Goal: Submit feedback/report problem

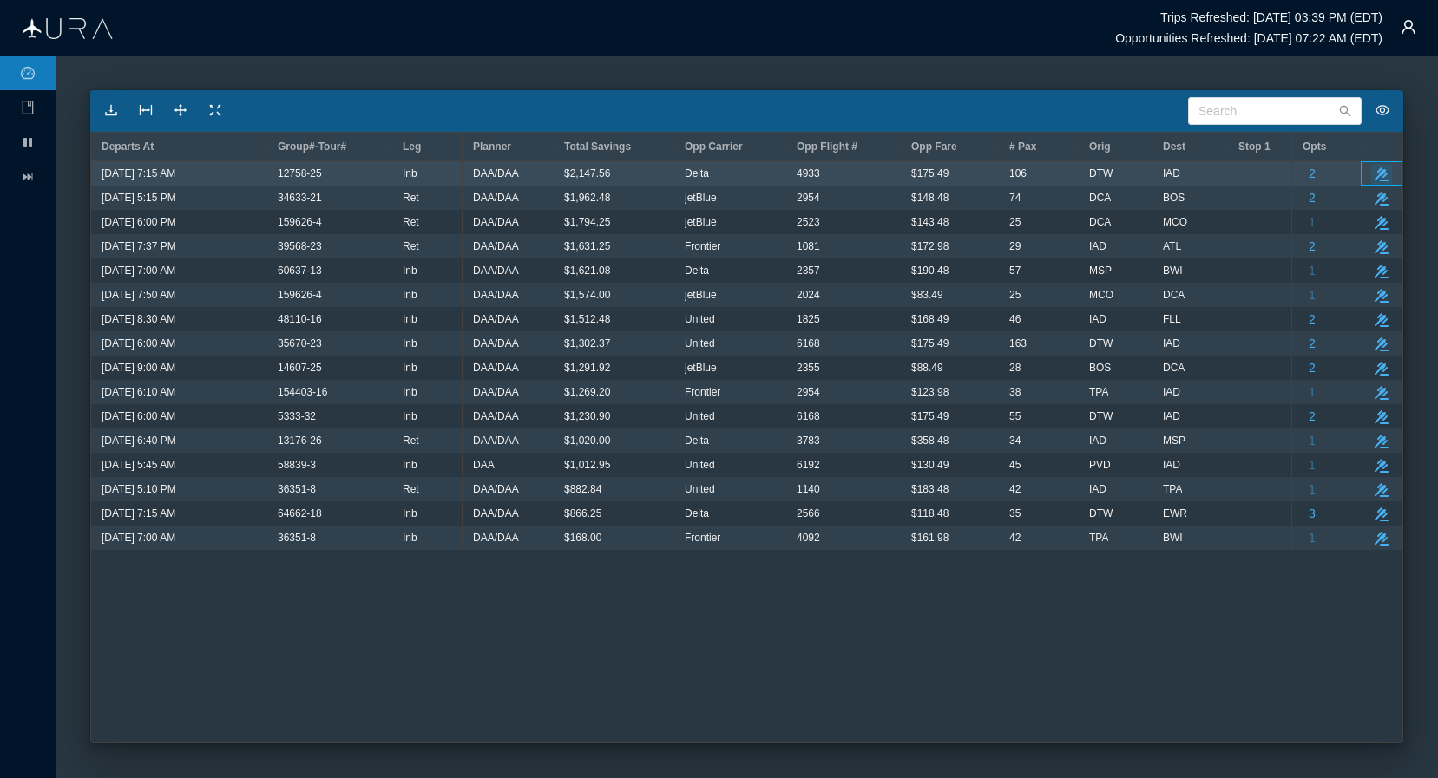
click at [1386, 171] on icon "take-action" at bounding box center [1382, 174] width 14 height 14
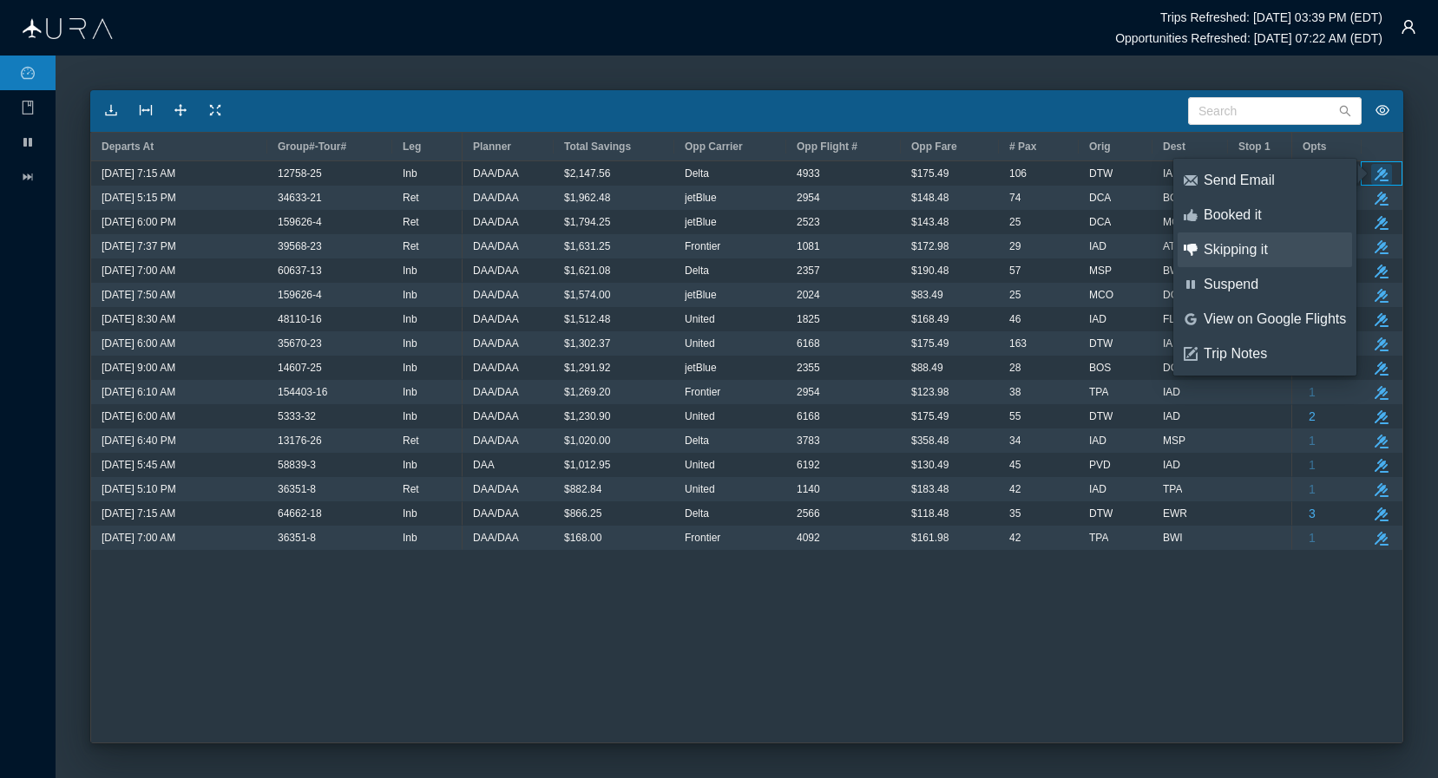
click at [1272, 249] on div "Skipping it" at bounding box center [1275, 249] width 142 height 19
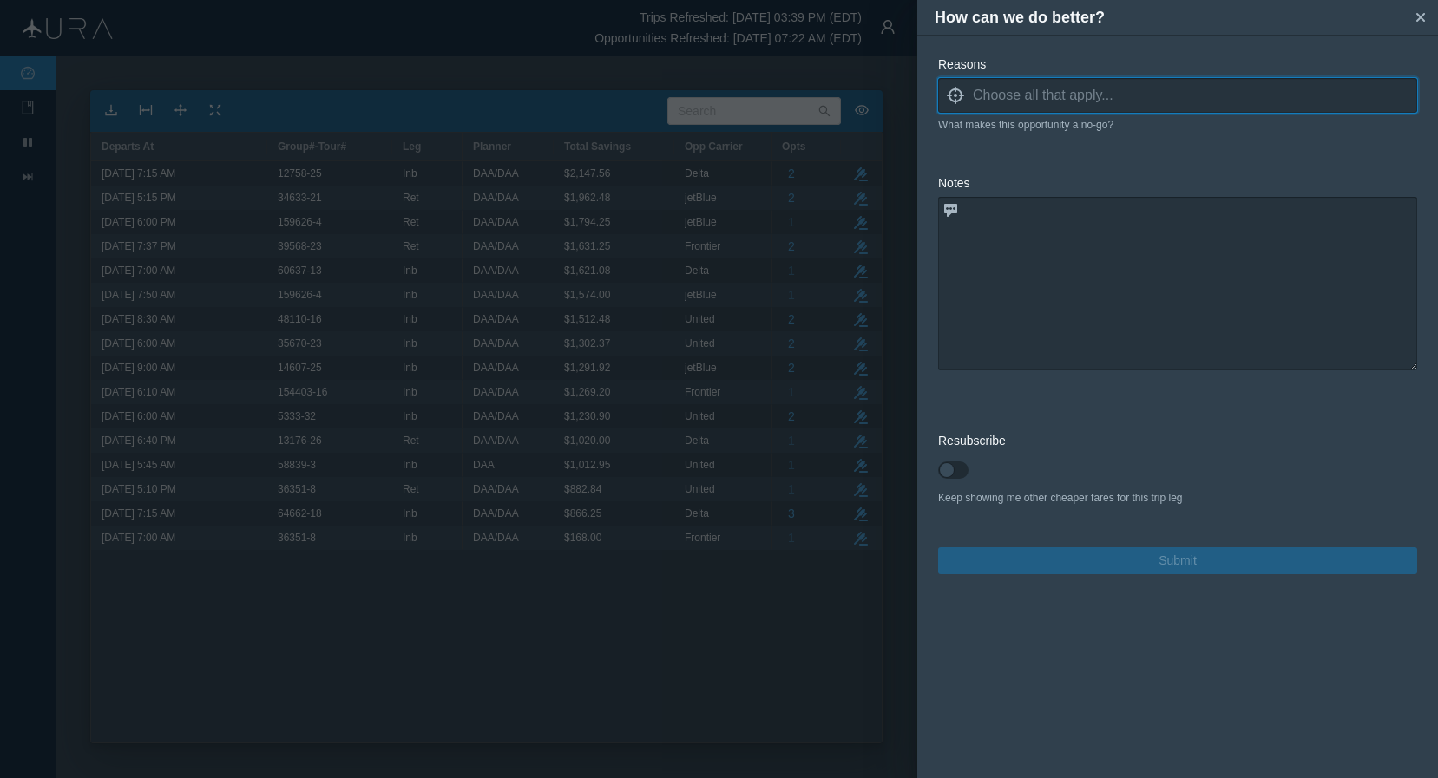
click at [1152, 97] on input at bounding box center [1195, 95] width 444 height 26
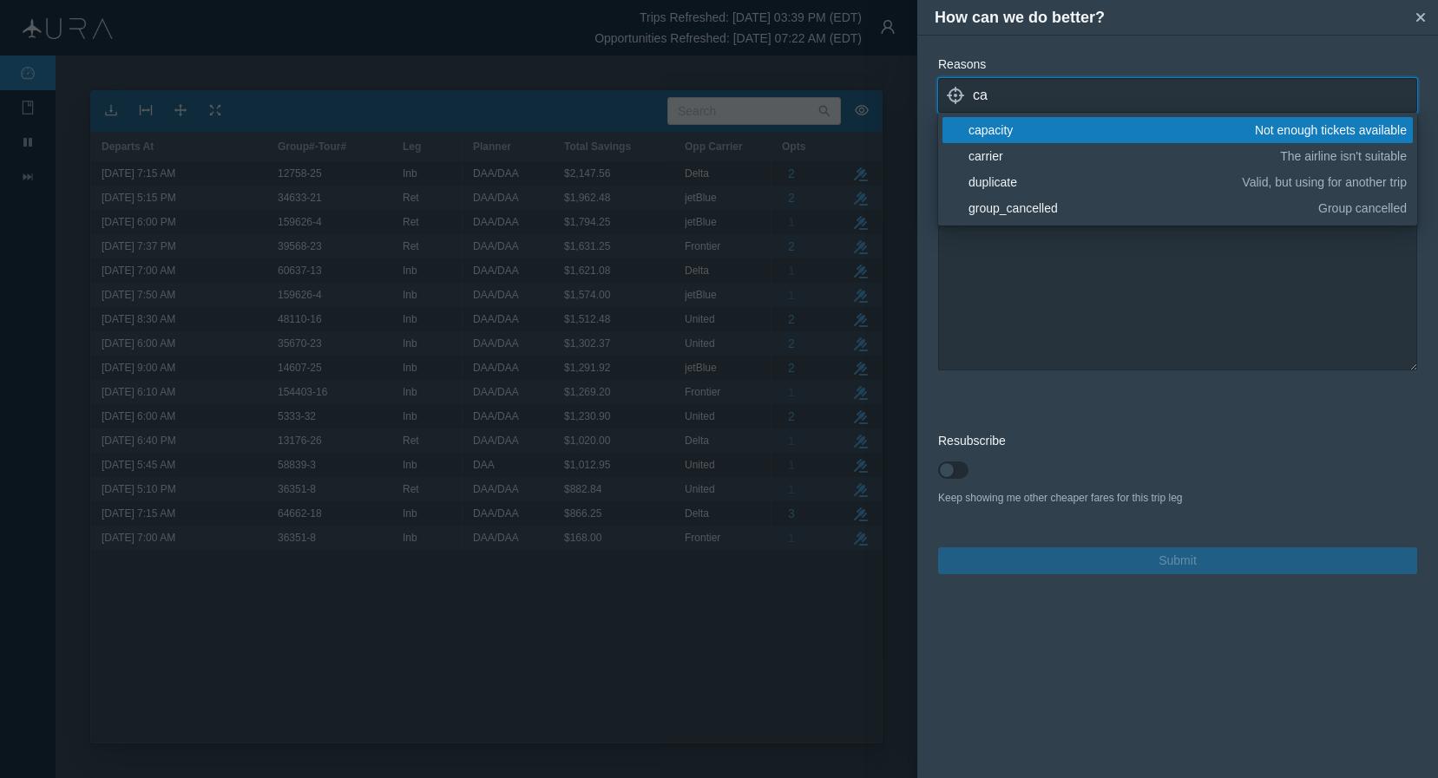
type input "ca"
click at [1032, 129] on div "capacity" at bounding box center [1108, 129] width 280 height 17
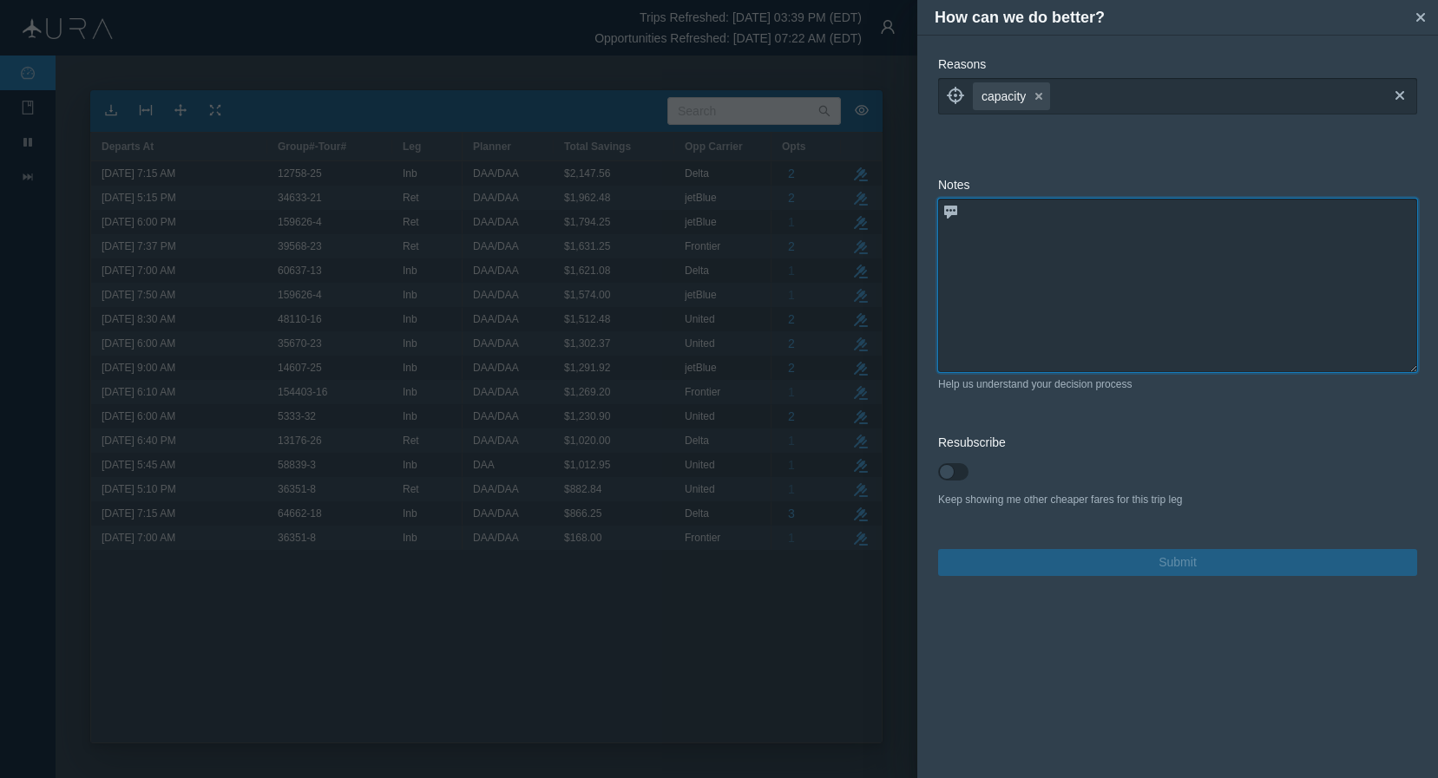
click at [1079, 344] on textarea at bounding box center [1177, 286] width 479 height 174
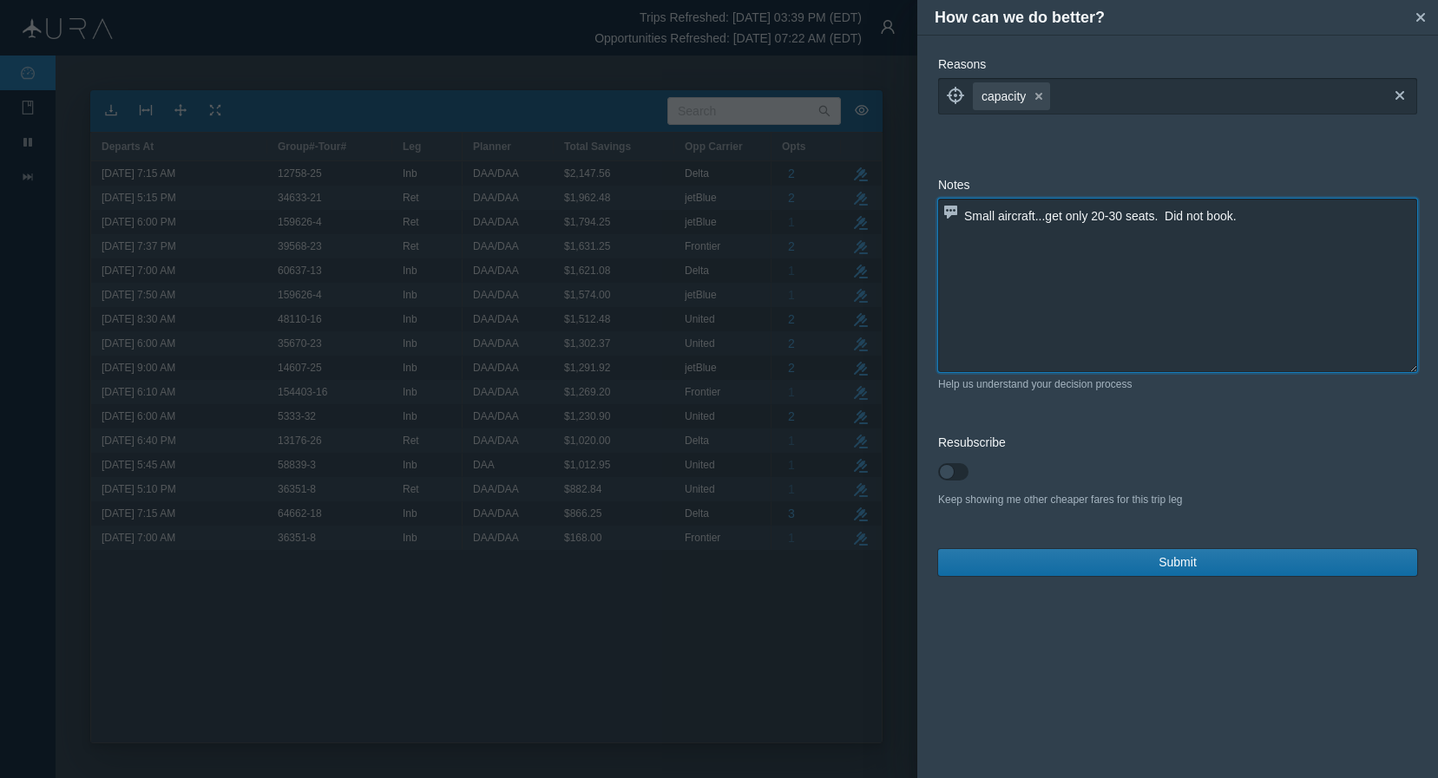
type textarea "Small aircraft...get only 20-30 seats. Did not book."
click at [1174, 562] on span "Submit" at bounding box center [1177, 563] width 38 height 18
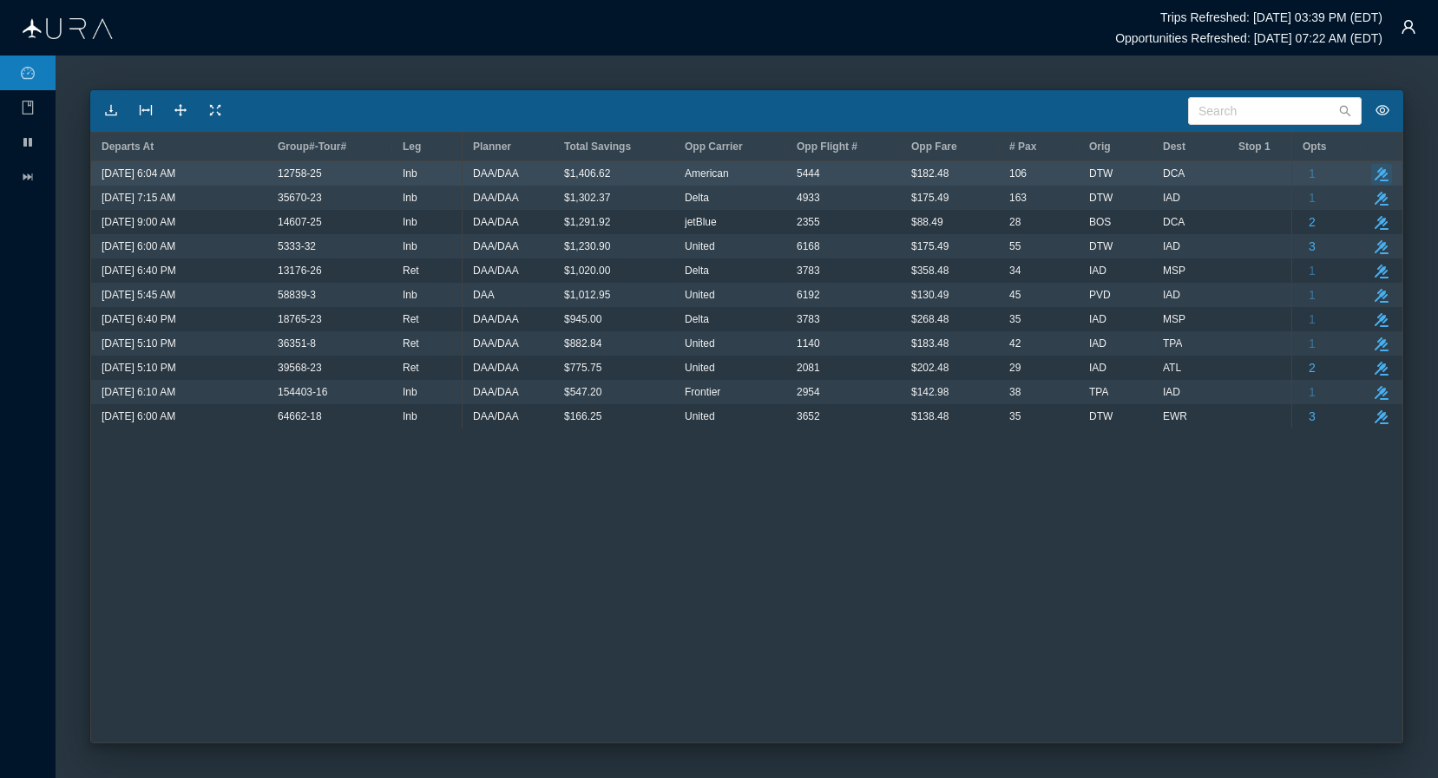
click at [1383, 174] on icon "button" at bounding box center [1382, 174] width 14 height 14
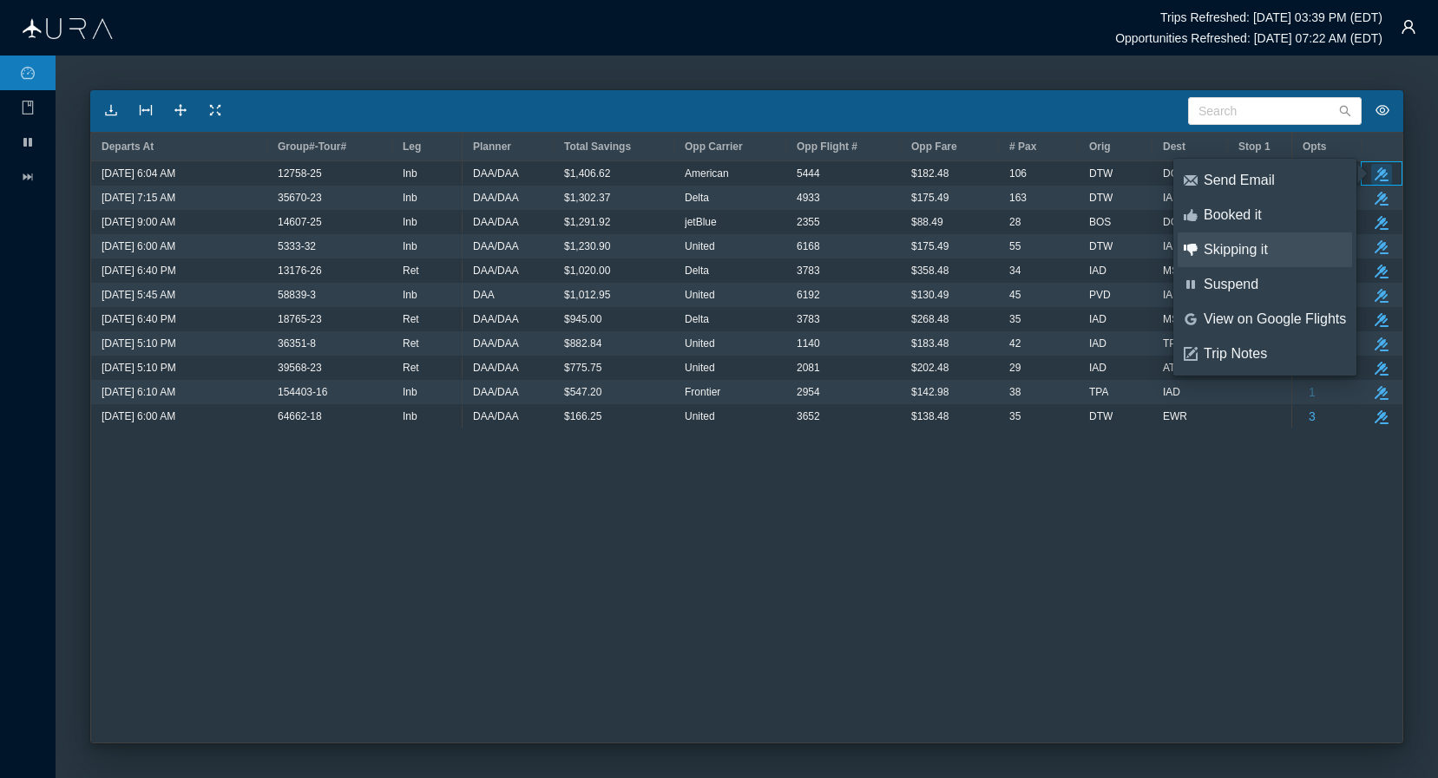
click at [1261, 256] on div "Skipping it" at bounding box center [1275, 249] width 142 height 19
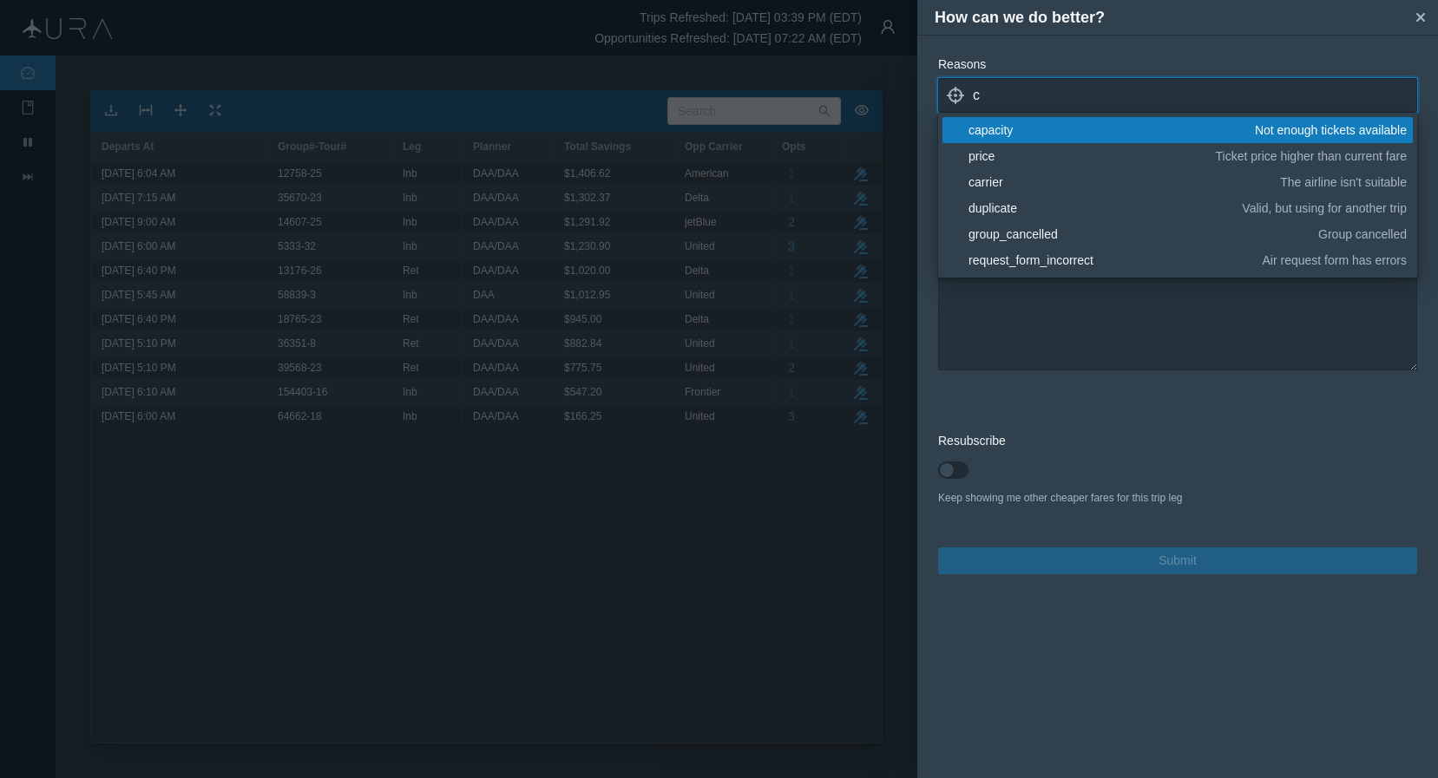
click at [1178, 98] on input "c" at bounding box center [1195, 95] width 444 height 26
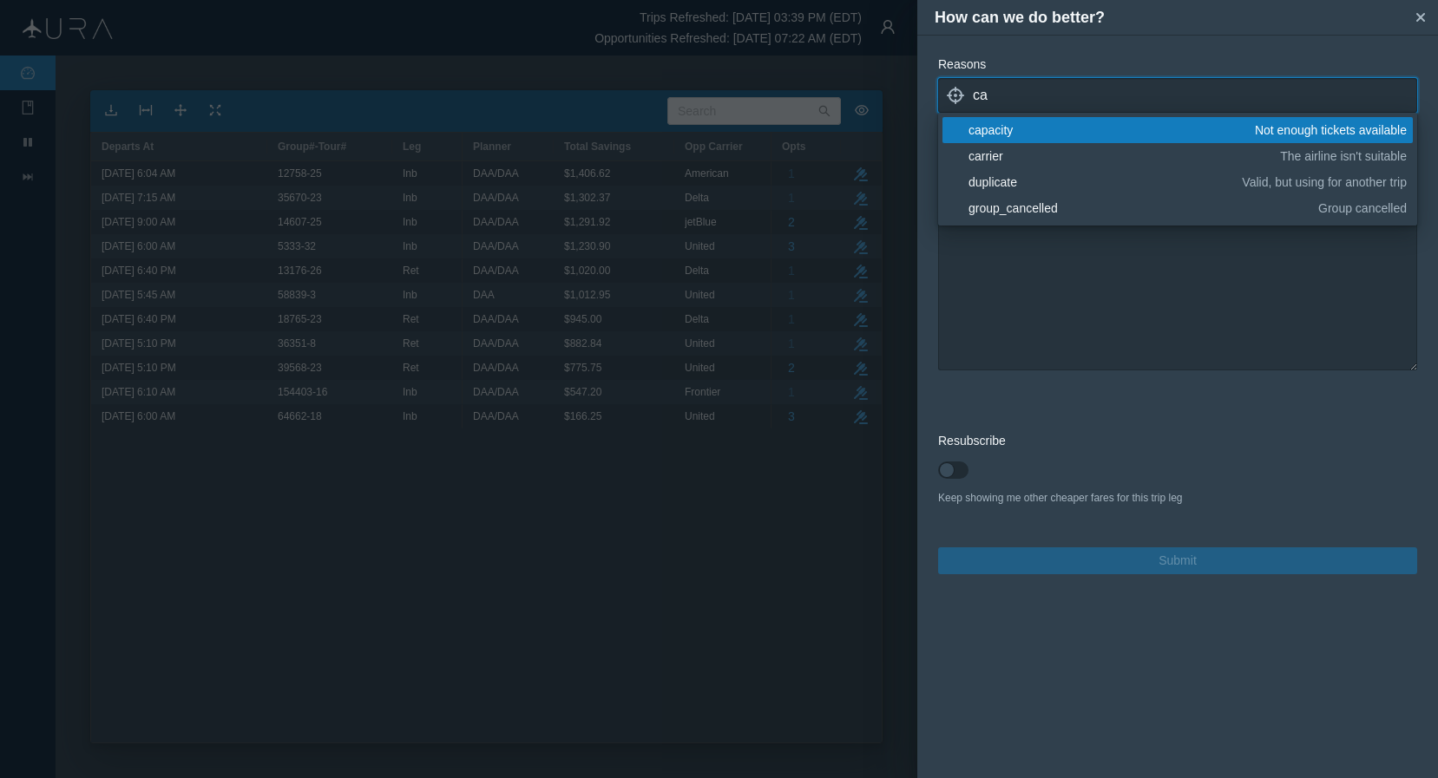
type input "ca"
click at [1078, 132] on div "capacity" at bounding box center [1108, 129] width 280 height 17
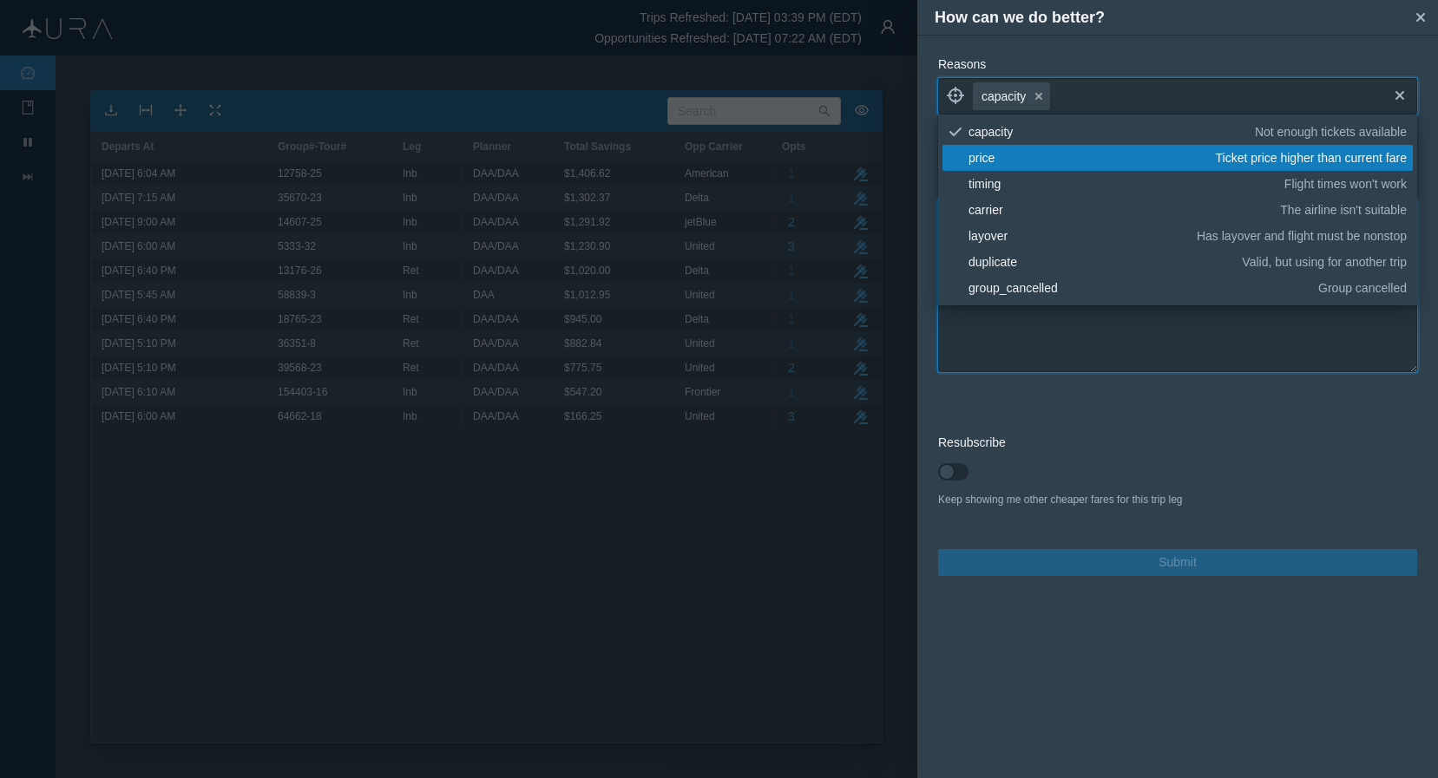
click at [1040, 341] on textarea at bounding box center [1177, 286] width 479 height 174
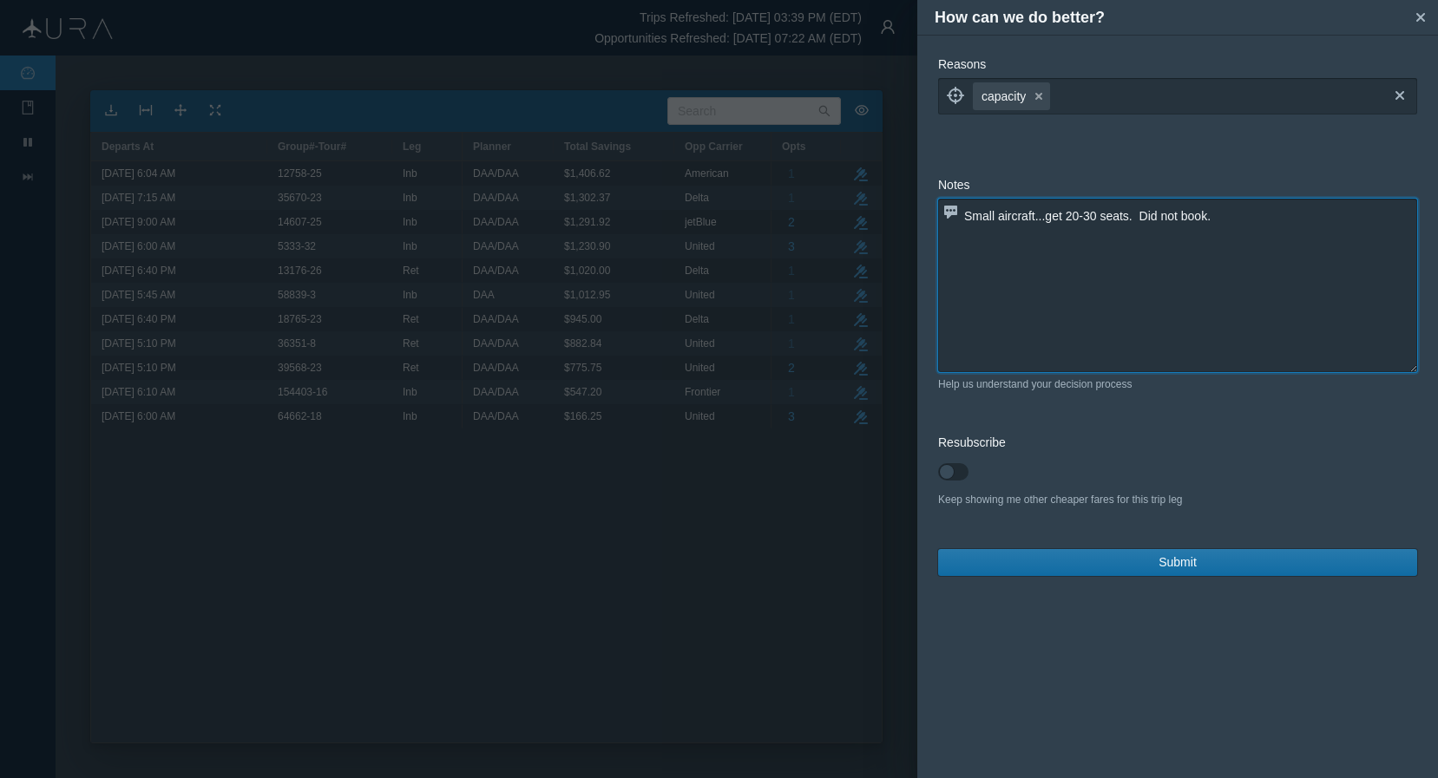
type textarea "Small aircraft...get 20-30 seats. Did not book."
click at [1215, 565] on button "Submit" at bounding box center [1177, 562] width 479 height 27
